Goal: Ask a question: Seek information or help from site administrators or community

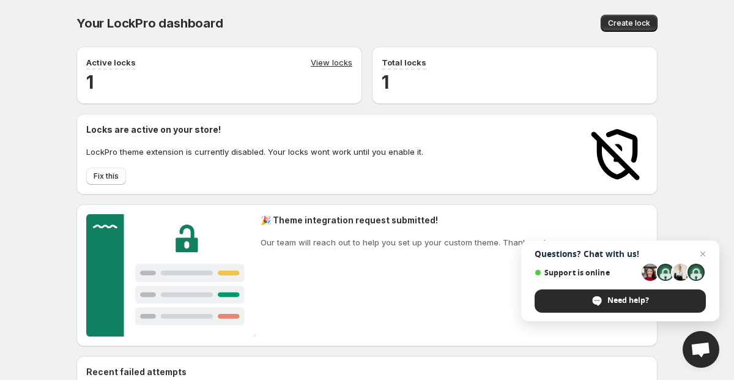
click at [619, 265] on span "Support is online" at bounding box center [619, 272] width 171 height 20
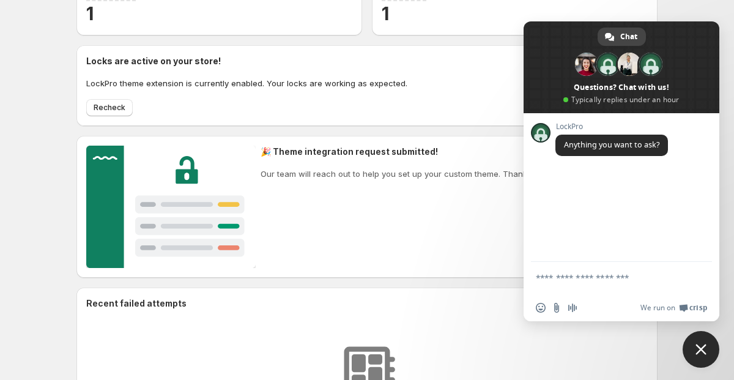
scroll to position [101, 0]
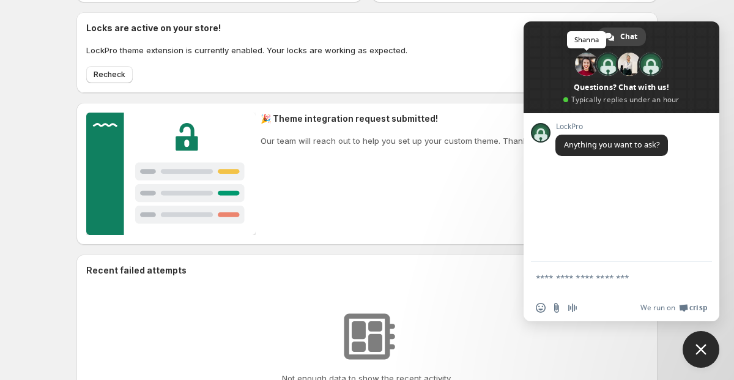
click at [581, 62] on span at bounding box center [586, 64] width 23 height 23
click at [616, 58] on span "Samreen" at bounding box center [629, 64] width 27 height 27
click at [599, 67] on span at bounding box center [607, 64] width 23 height 23
click at [680, 64] on span at bounding box center [621, 67] width 196 height 92
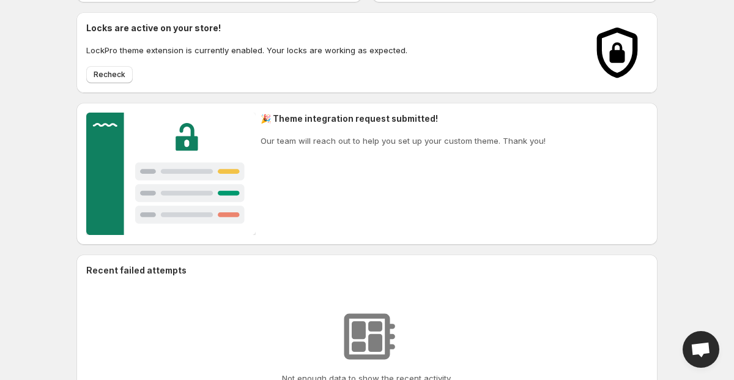
click at [694, 346] on span "Open chat" at bounding box center [700, 350] width 20 height 17
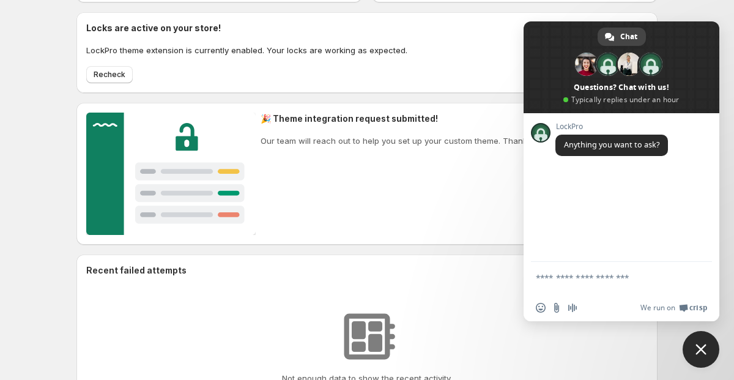
click at [587, 275] on textarea "Compose your message..." at bounding box center [608, 283] width 144 height 22
type textarea "*"
type textarea "**********"
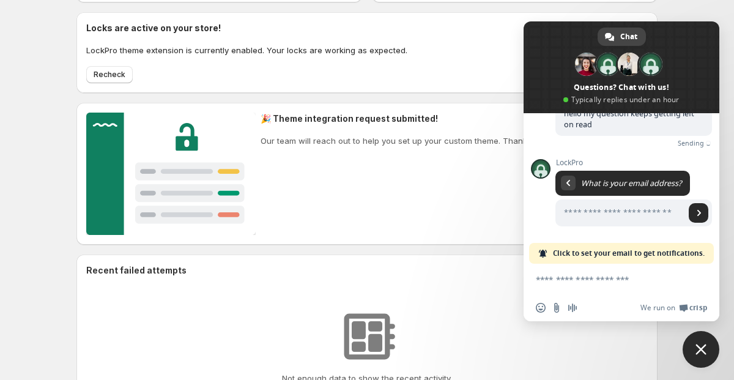
scroll to position [70, 0]
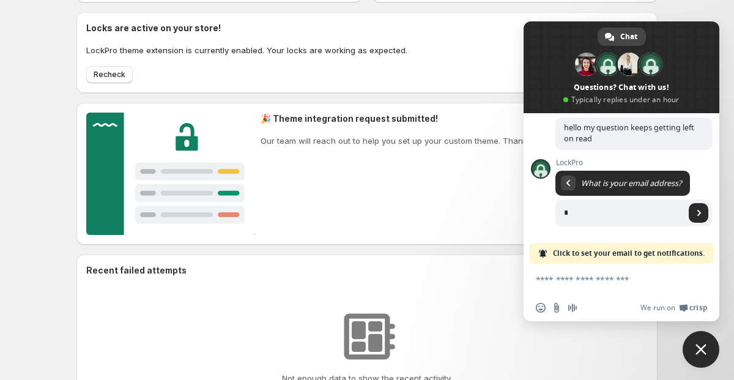
type input "**********"
click at [698, 216] on span "Send" at bounding box center [698, 213] width 20 height 20
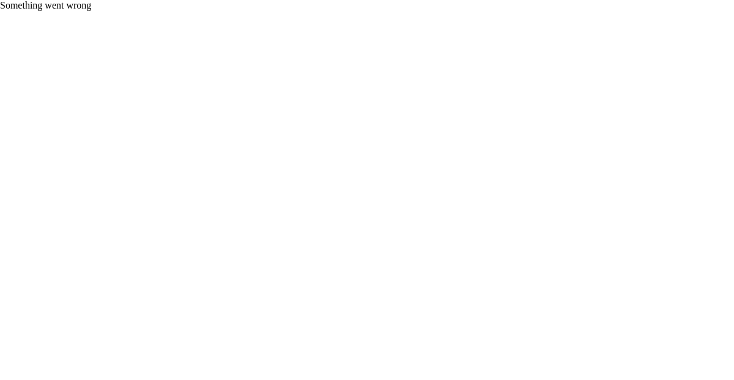
scroll to position [0, 0]
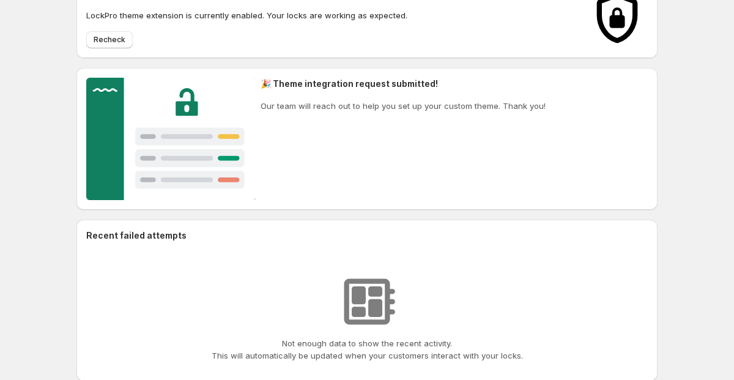
scroll to position [137, 0]
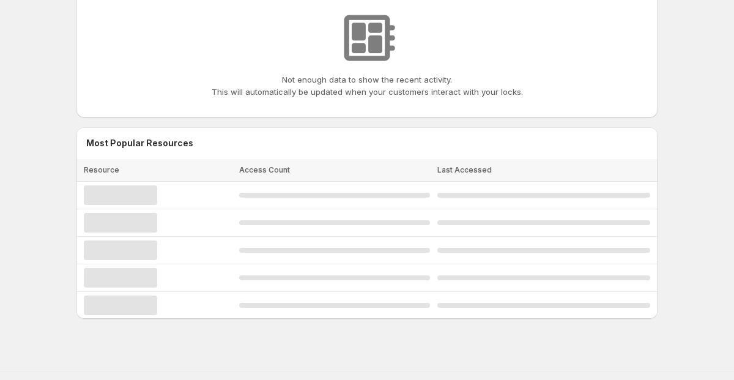
scroll to position [524, 0]
